Goal: Task Accomplishment & Management: Manage account settings

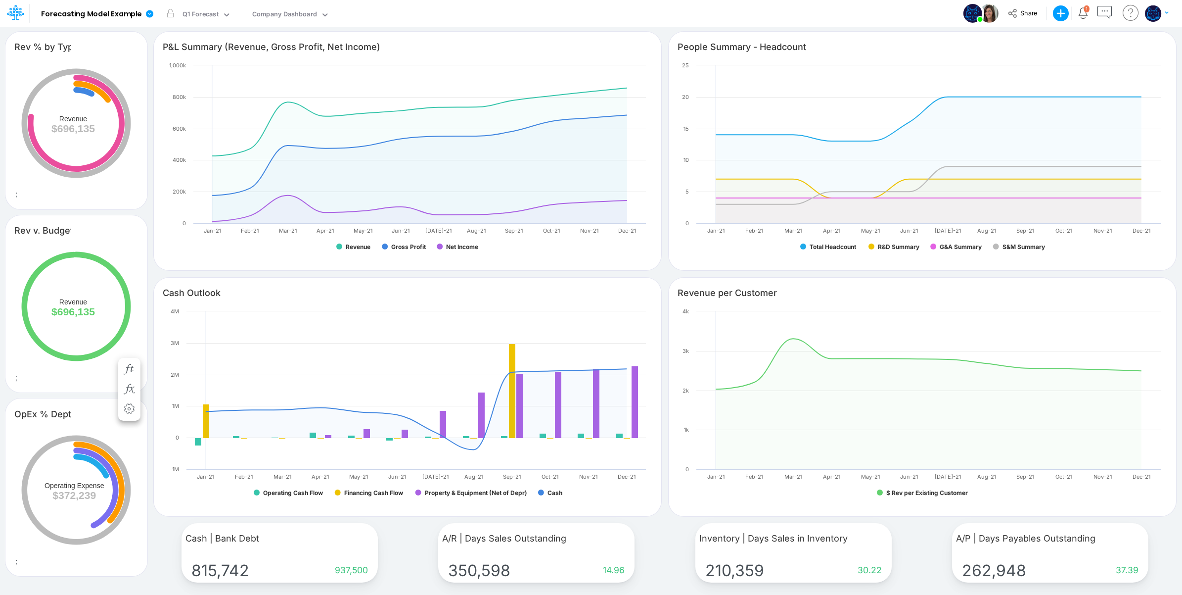
click at [15, 22] on div at bounding box center [15, 13] width 30 height 19
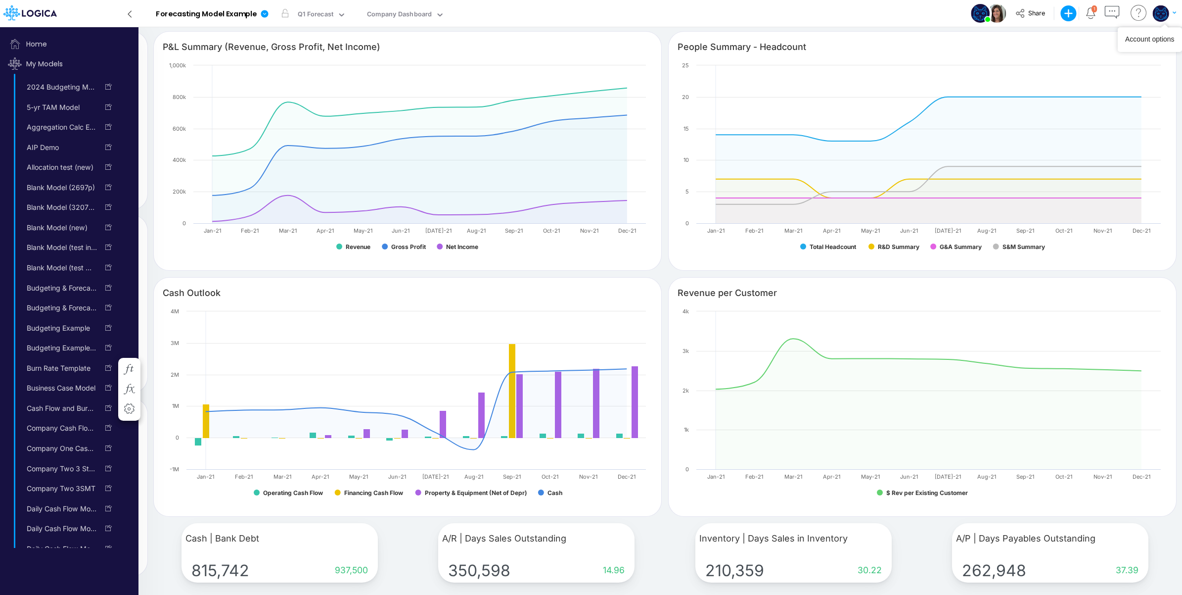
click at [1161, 12] on img "button" at bounding box center [1161, 13] width 16 height 16
click at [1135, 63] on button "Log out" at bounding box center [1124, 57] width 106 height 15
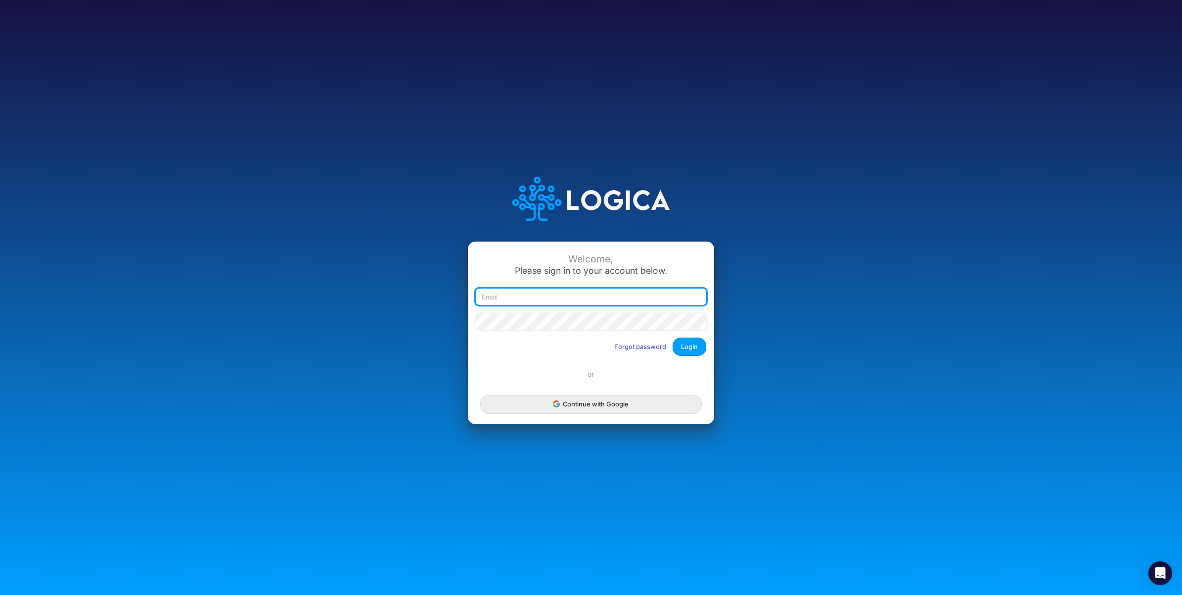
type input "[PERSON_NAME][EMAIL_ADDRESS][PERSON_NAME][DOMAIN_NAME]"
